Goal: Task Accomplishment & Management: Complete application form

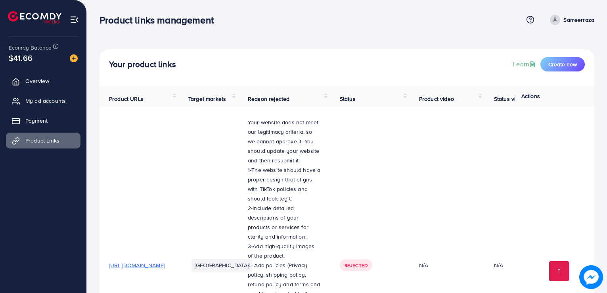
scroll to position [1690, 0]
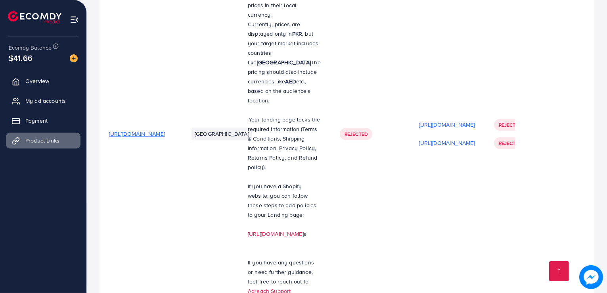
drag, startPoint x: 436, startPoint y: 136, endPoint x: 412, endPoint y: 139, distance: 23.9
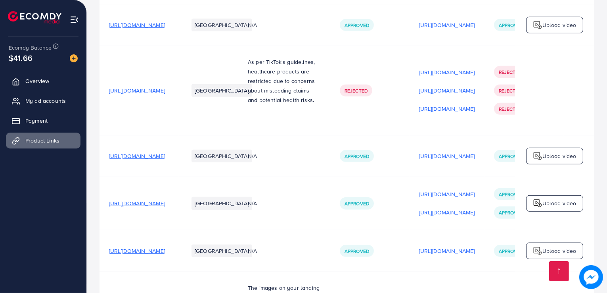
scroll to position [0, 0]
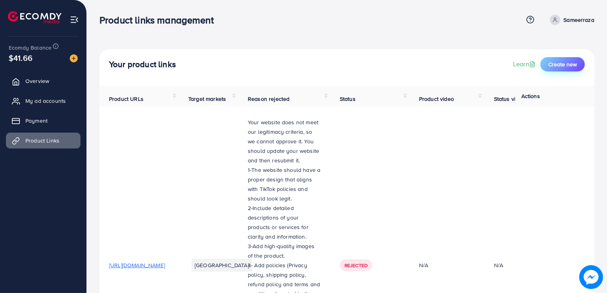
click at [566, 64] on span "Create new" at bounding box center [562, 64] width 29 height 8
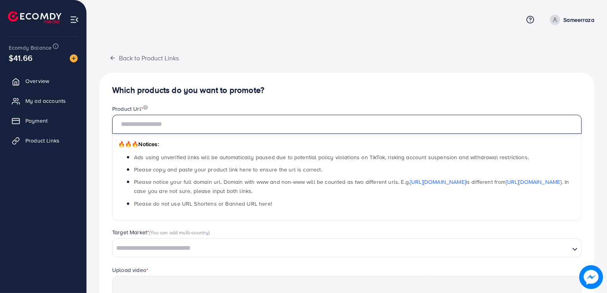
click at [238, 124] on input "text" at bounding box center [346, 124] width 469 height 19
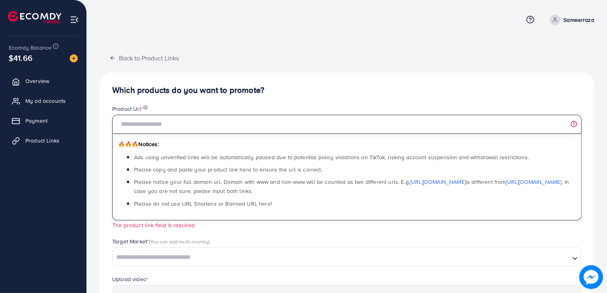
click at [219, 127] on input "text" at bounding box center [346, 124] width 469 height 19
paste input "**********"
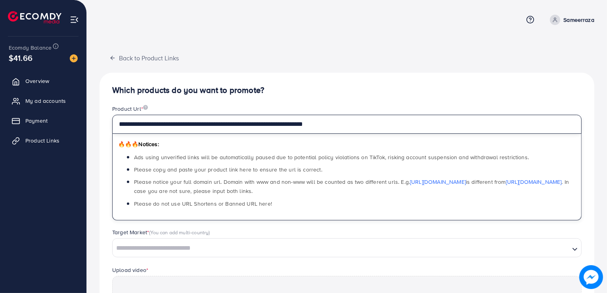
type input "**********"
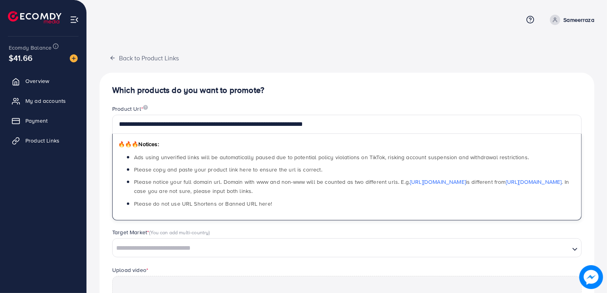
click at [279, 108] on div "Product Url *" at bounding box center [346, 110] width 469 height 10
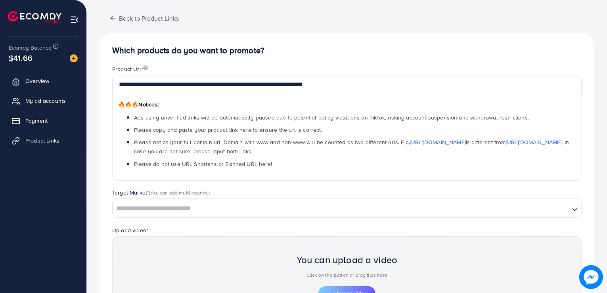
scroll to position [119, 0]
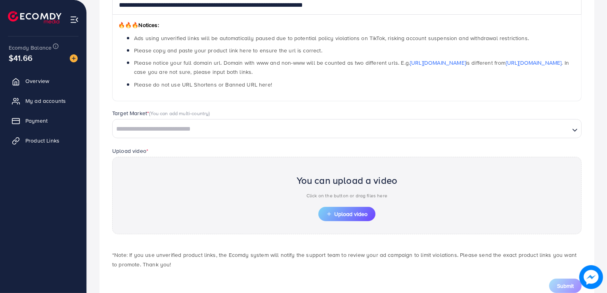
click at [200, 135] on div "Loading..." at bounding box center [346, 128] width 469 height 19
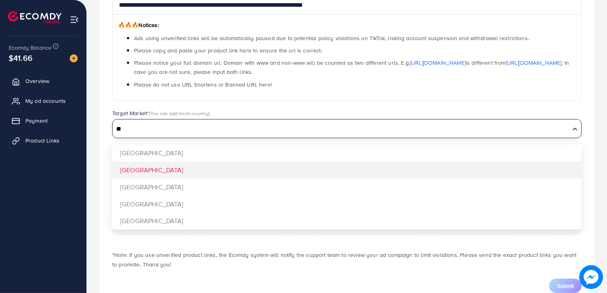
type input "**"
click at [168, 165] on div "**********" at bounding box center [346, 130] width 495 height 352
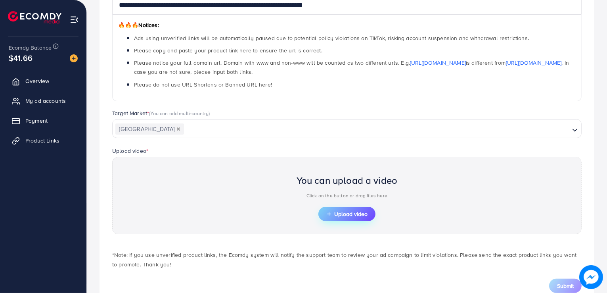
click at [344, 211] on span "Upload video" at bounding box center [346, 214] width 41 height 6
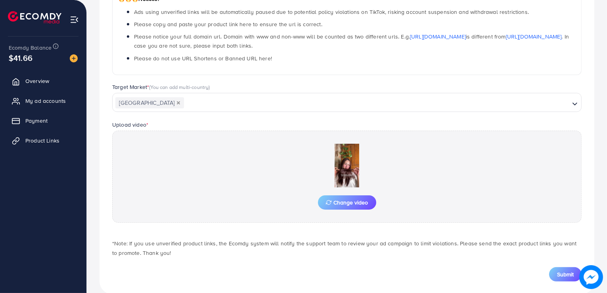
scroll to position [159, 0]
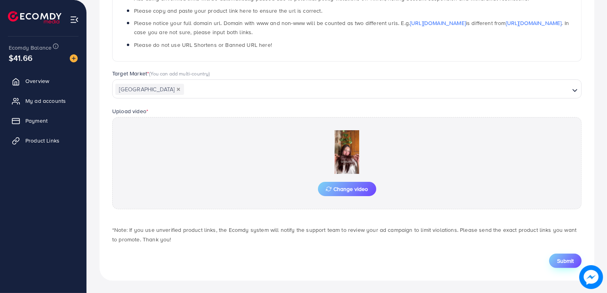
click at [568, 260] on span "Submit" at bounding box center [565, 260] width 17 height 8
click at [558, 261] on span "Submit" at bounding box center [565, 260] width 17 height 8
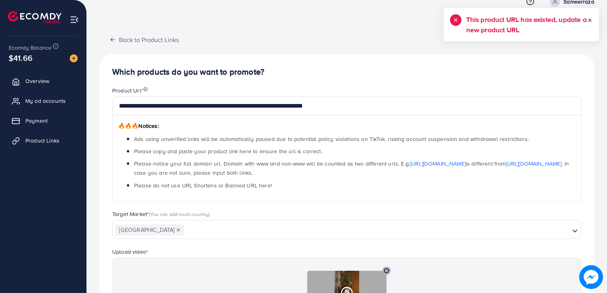
scroll to position [0, 0]
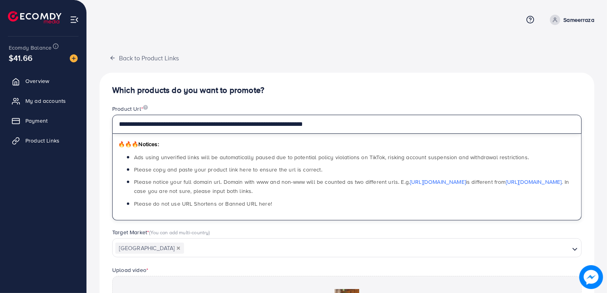
click at [189, 124] on input "**********" at bounding box center [346, 124] width 469 height 19
paste input "*"
type input "**********"
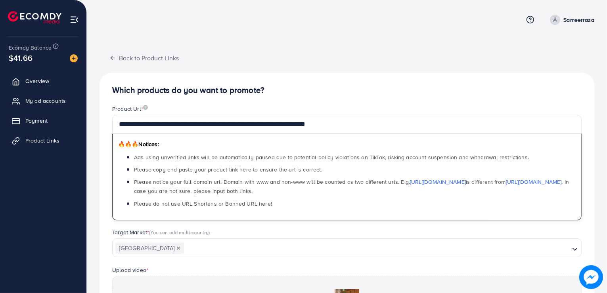
click at [292, 102] on div "**********" at bounding box center [346, 256] width 495 height 366
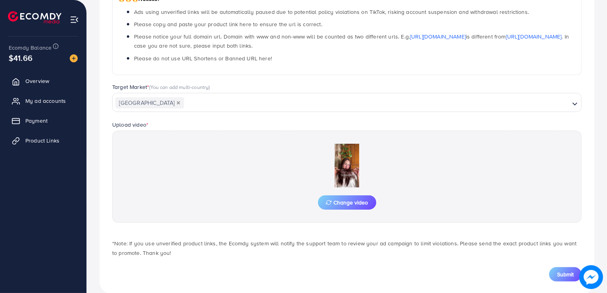
scroll to position [159, 0]
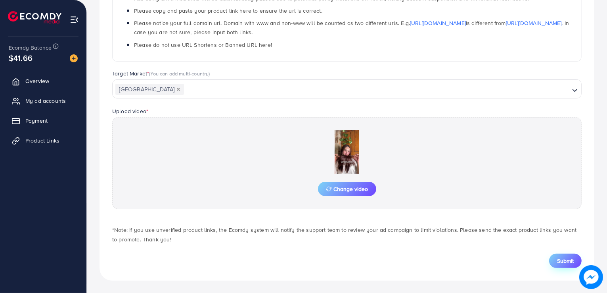
click at [566, 261] on span "Submit" at bounding box center [565, 260] width 17 height 8
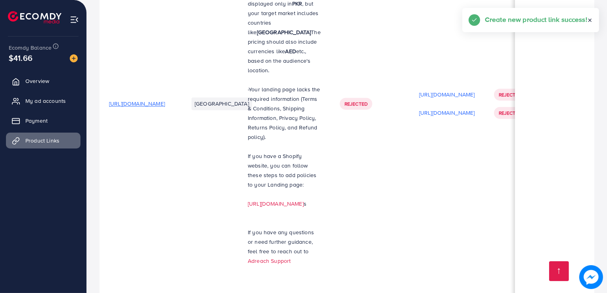
scroll to position [1732, 0]
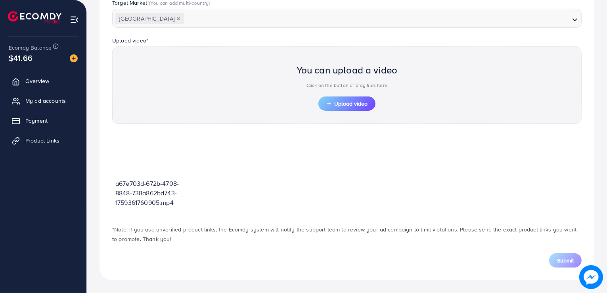
scroll to position [228, 0]
click at [356, 103] on span "Upload video" at bounding box center [346, 104] width 41 height 6
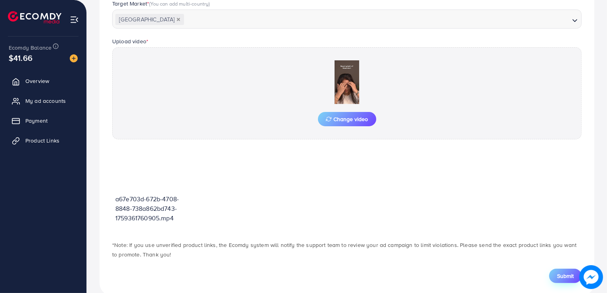
click at [566, 274] on span "Submit" at bounding box center [565, 275] width 17 height 8
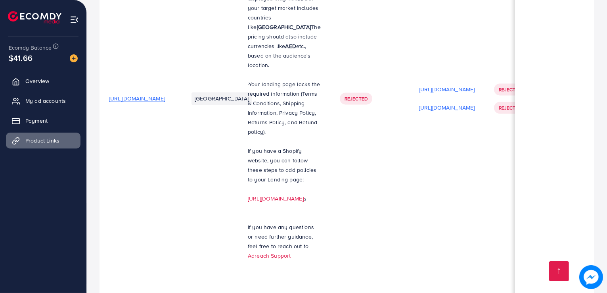
scroll to position [1743, 0]
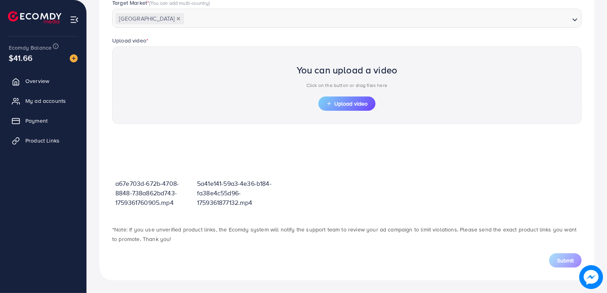
scroll to position [228, 0]
click at [357, 105] on span "Upload video" at bounding box center [346, 104] width 41 height 6
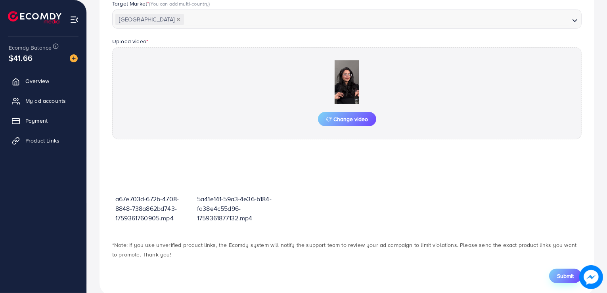
click at [560, 274] on span "Submit" at bounding box center [565, 275] width 17 height 8
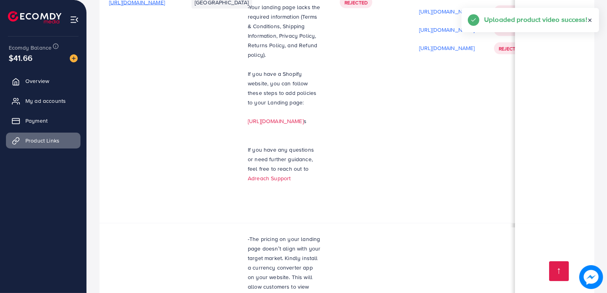
scroll to position [1761, 0]
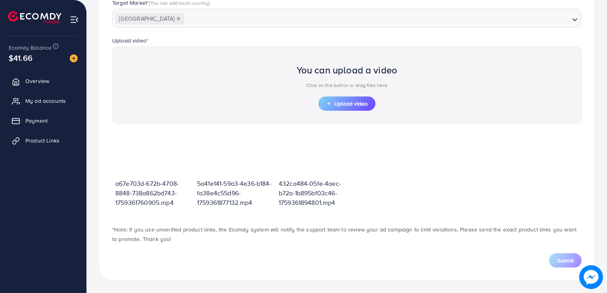
scroll to position [228, 0]
click at [357, 104] on span "Upload video" at bounding box center [346, 104] width 41 height 6
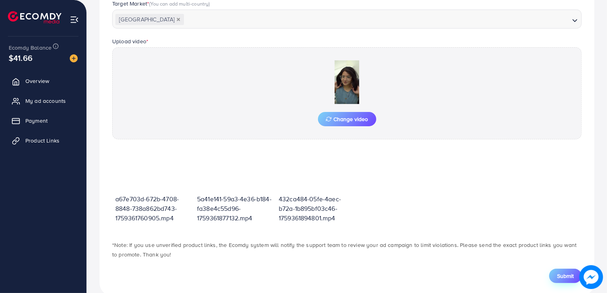
click at [564, 273] on span "Submit" at bounding box center [565, 275] width 17 height 8
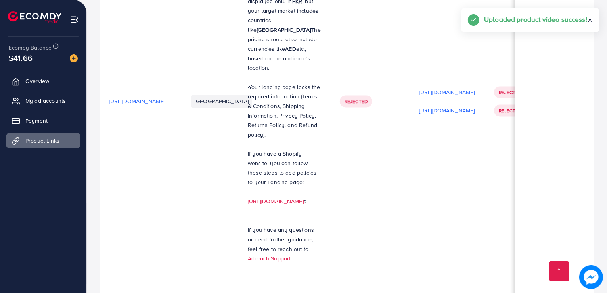
scroll to position [1780, 0]
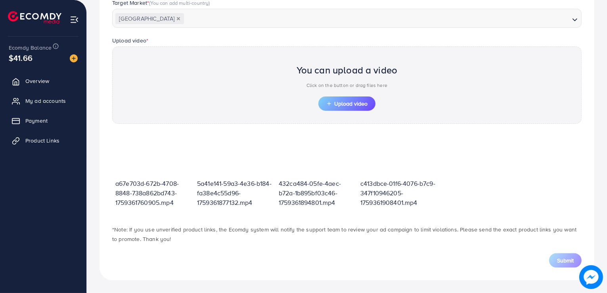
scroll to position [228, 0]
click at [352, 105] on span "Upload video" at bounding box center [346, 104] width 41 height 6
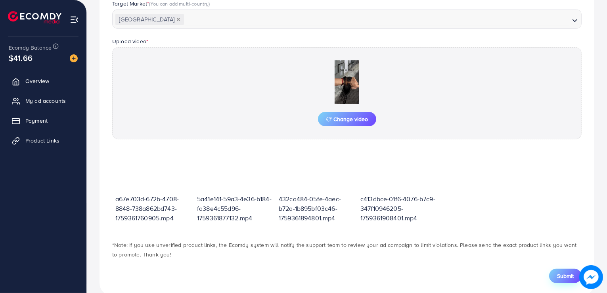
click at [563, 277] on span "Submit" at bounding box center [565, 275] width 17 height 8
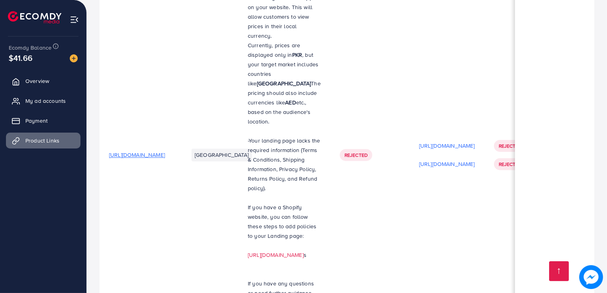
scroll to position [1798, 0]
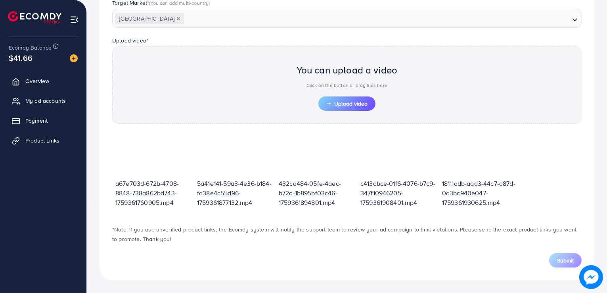
scroll to position [228, 0]
click at [349, 107] on button "Upload video" at bounding box center [346, 104] width 57 height 14
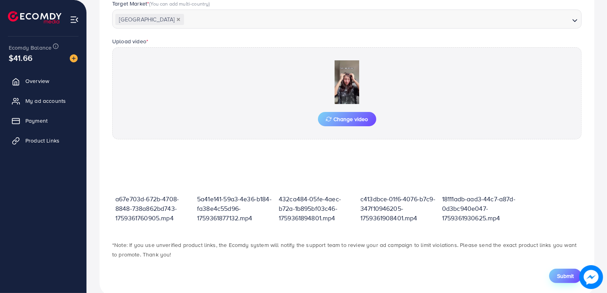
click at [564, 273] on span "Submit" at bounding box center [565, 275] width 17 height 8
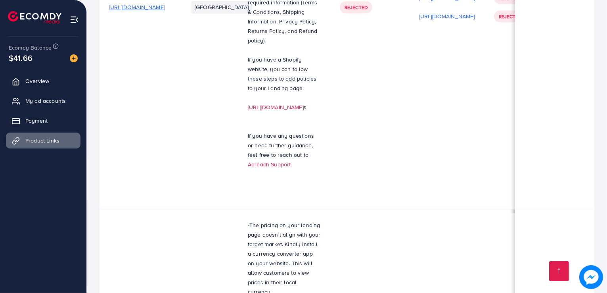
scroll to position [1816, 0]
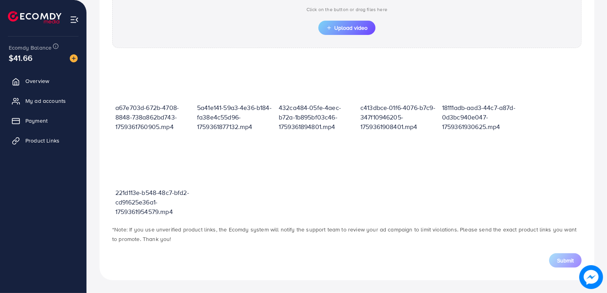
scroll to position [275, 0]
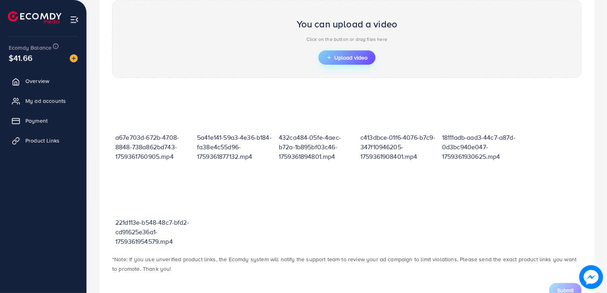
click at [349, 55] on span "Upload video" at bounding box center [346, 58] width 41 height 6
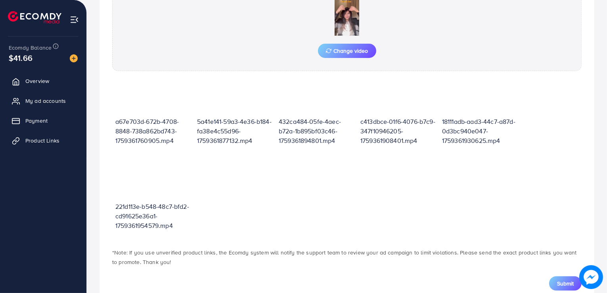
scroll to position [315, 0]
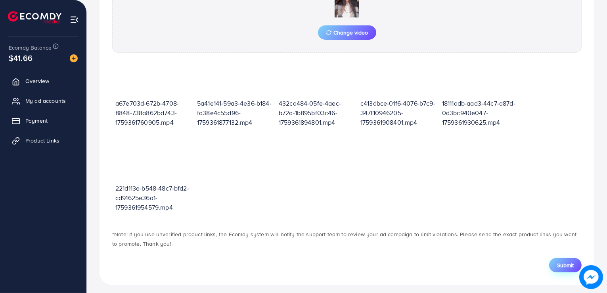
click at [563, 264] on span "Submit" at bounding box center [565, 265] width 17 height 8
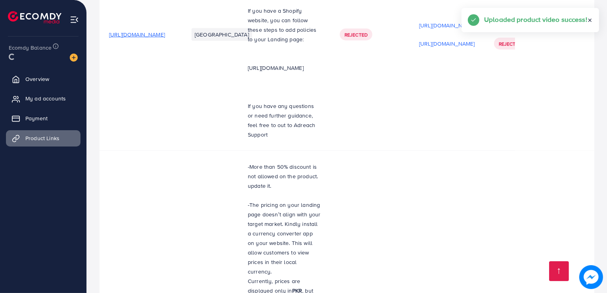
scroll to position [1816, 0]
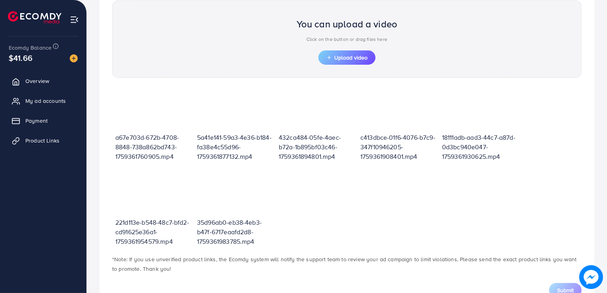
scroll to position [11, 0]
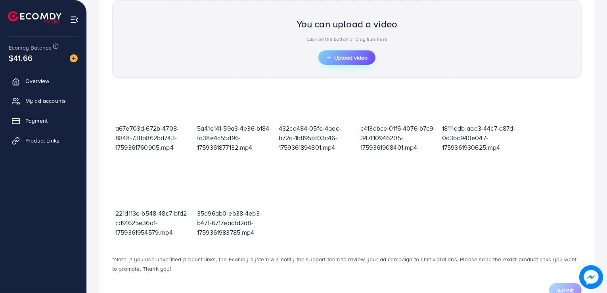
click at [342, 55] on span "Upload video" at bounding box center [346, 58] width 41 height 6
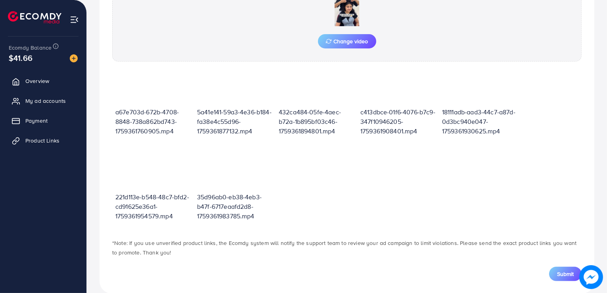
scroll to position [319, 0]
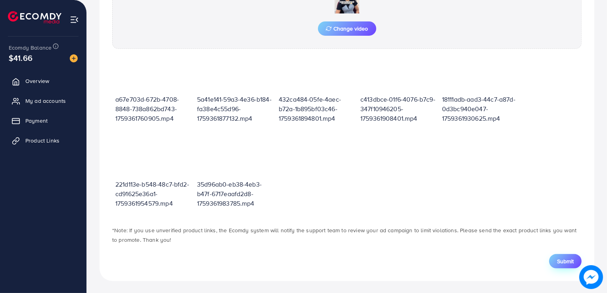
click at [564, 260] on span "Submit" at bounding box center [565, 261] width 17 height 8
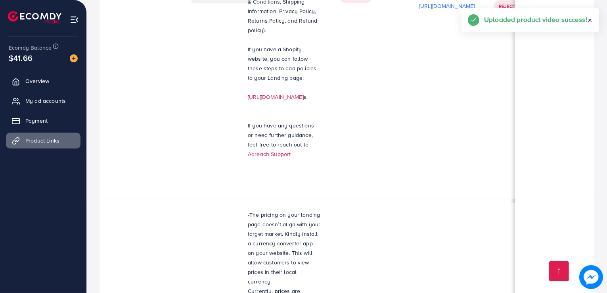
scroll to position [1853, 0]
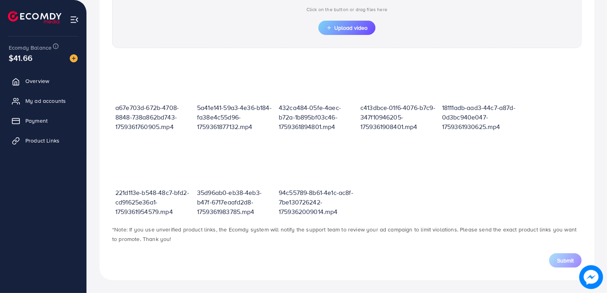
scroll to position [275, 0]
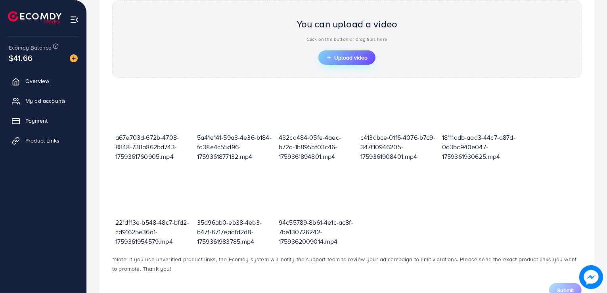
click at [343, 55] on span "Upload video" at bounding box center [346, 58] width 41 height 6
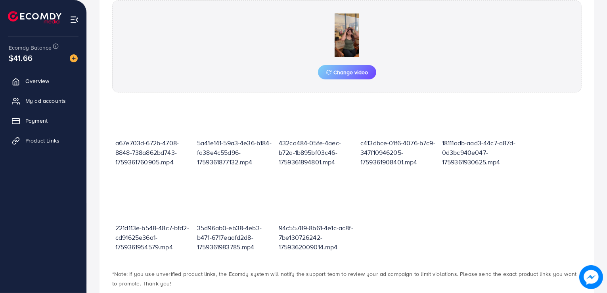
scroll to position [319, 0]
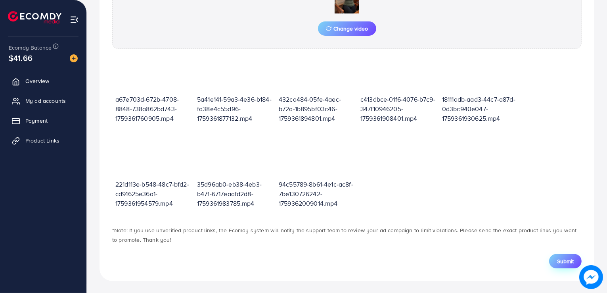
click at [568, 262] on span "Submit" at bounding box center [565, 261] width 17 height 8
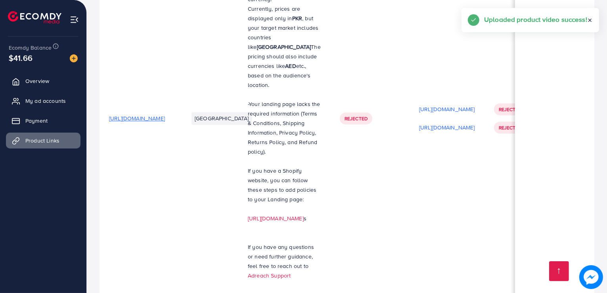
scroll to position [1871, 0]
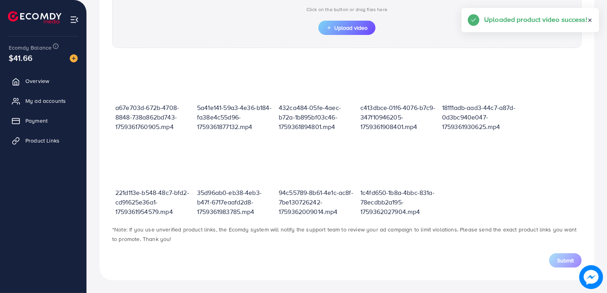
scroll to position [275, 0]
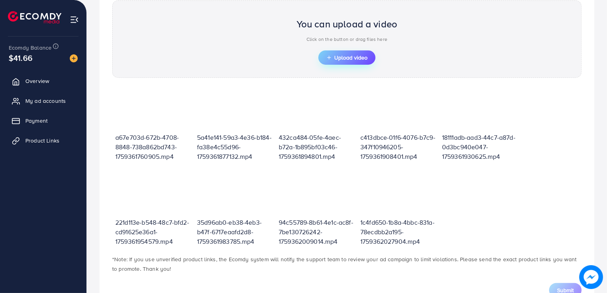
click at [346, 59] on span "Upload video" at bounding box center [346, 58] width 41 height 6
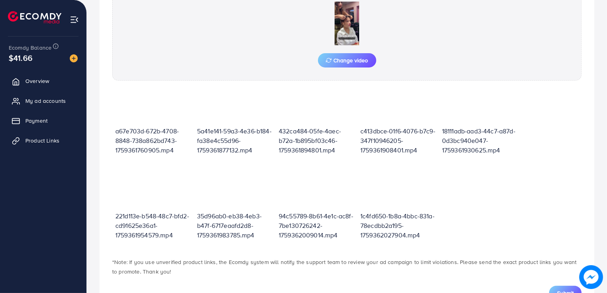
scroll to position [319, 0]
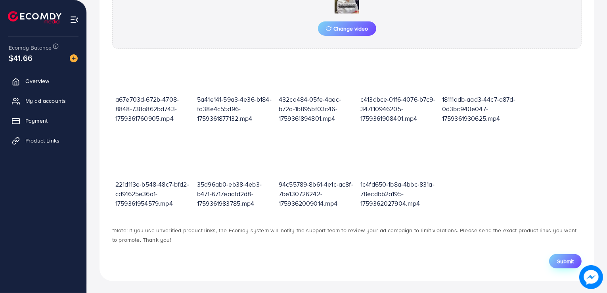
click at [564, 260] on span "Submit" at bounding box center [565, 261] width 17 height 8
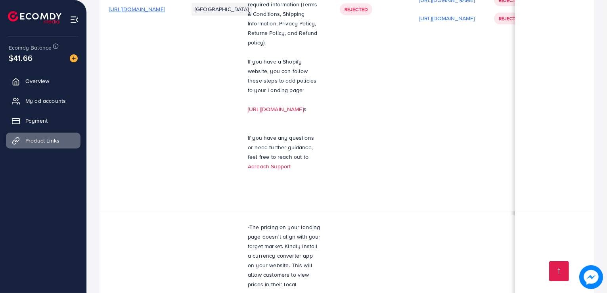
scroll to position [1811, 0]
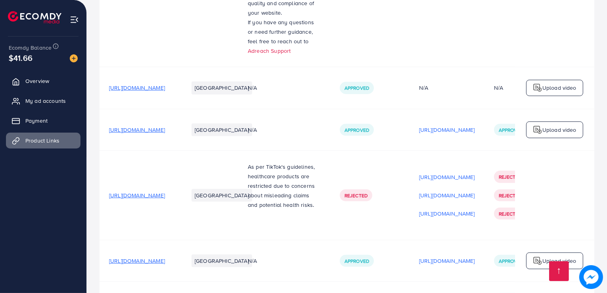
scroll to position [396, 0]
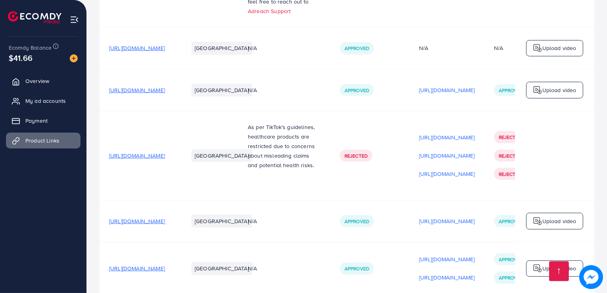
click at [165, 264] on span "[URL][DOMAIN_NAME]" at bounding box center [137, 268] width 56 height 8
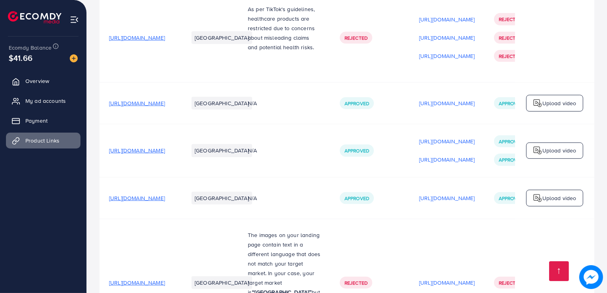
scroll to position [515, 0]
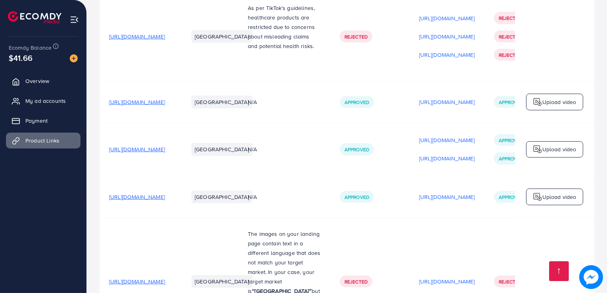
click at [165, 193] on span "[URL][DOMAIN_NAME]" at bounding box center [137, 197] width 56 height 8
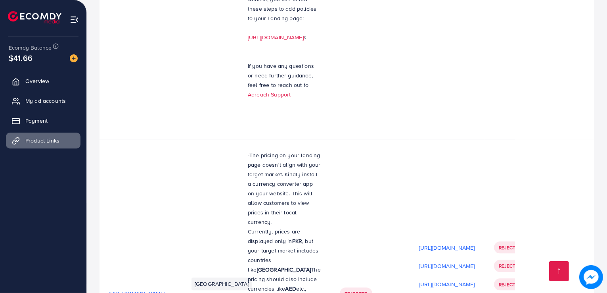
scroll to position [1890, 0]
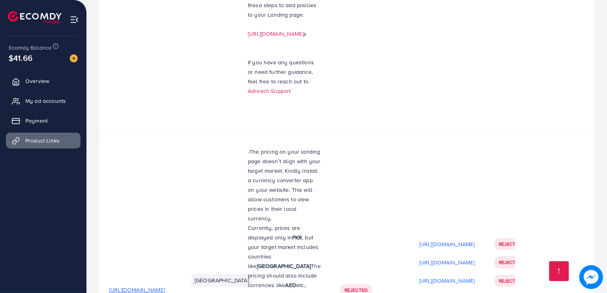
click at [592, 279] on img at bounding box center [591, 277] width 24 height 24
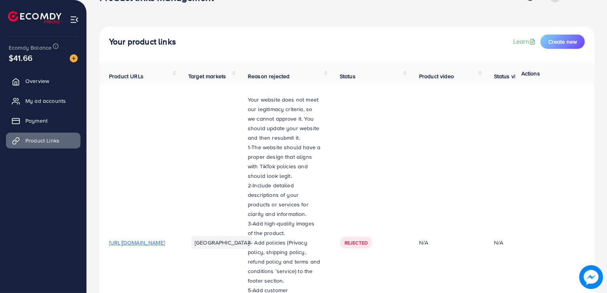
scroll to position [0, 0]
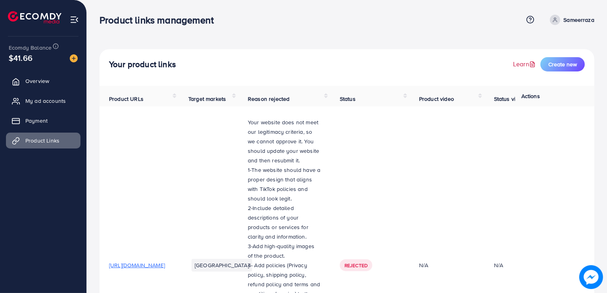
click at [521, 61] on link "Learn" at bounding box center [525, 63] width 24 height 9
click at [532, 23] on circle at bounding box center [530, 19] width 7 height 7
click at [501, 63] on span "Contact Support" at bounding box center [503, 62] width 46 height 10
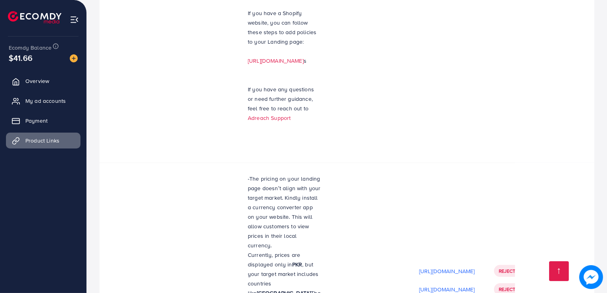
scroll to position [1890, 0]
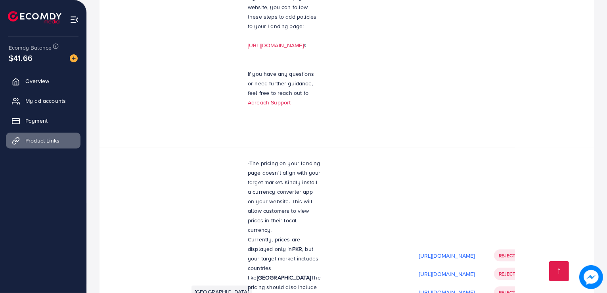
scroll to position [1890, 0]
